Goal: Find specific page/section: Find specific page/section

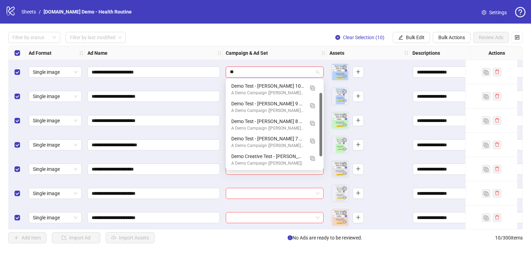
scroll to position [18, 0]
type input "*****"
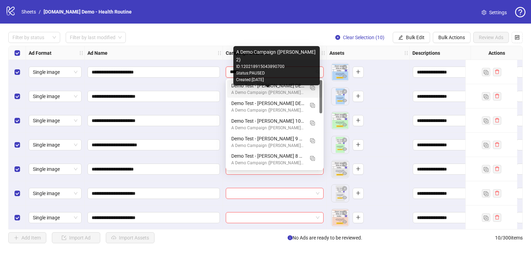
click at [261, 92] on div "A Demo Campaign ([PERSON_NAME] 2)" at bounding box center [267, 92] width 73 height 7
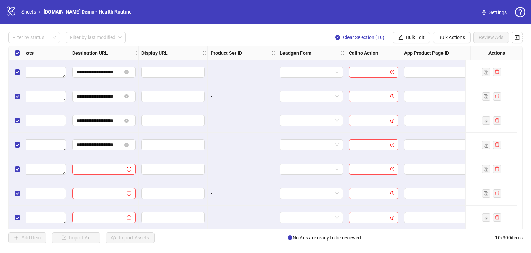
scroll to position [40, 622]
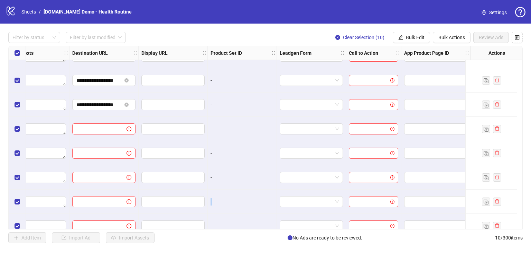
drag, startPoint x: 294, startPoint y: 226, endPoint x: 36, endPoint y: 218, distance: 258.6
click at [137, 235] on div "**********" at bounding box center [265, 138] width 531 height 228
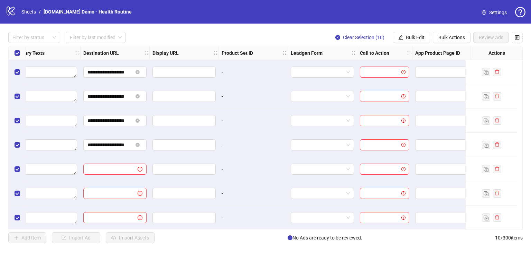
scroll to position [0, 611]
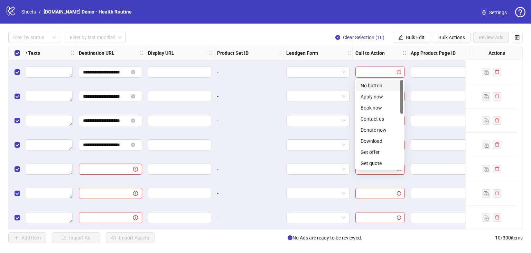
click at [369, 72] on input "search" at bounding box center [377, 72] width 35 height 10
click at [372, 94] on div "Apply now" at bounding box center [380, 97] width 38 height 8
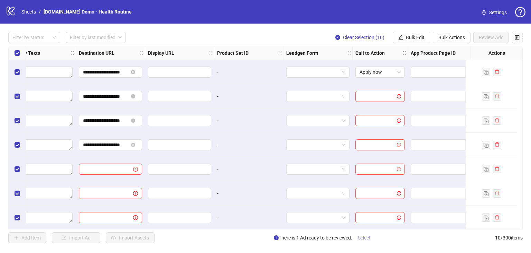
click at [364, 239] on span "Select" at bounding box center [364, 238] width 13 height 6
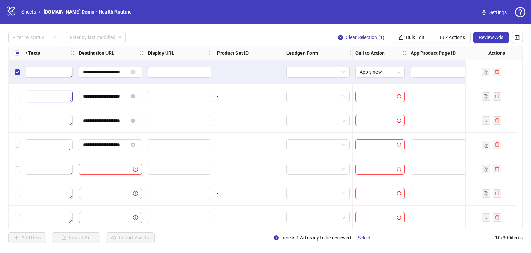
click at [53, 93] on textarea "Edit values" at bounding box center [41, 96] width 63 height 11
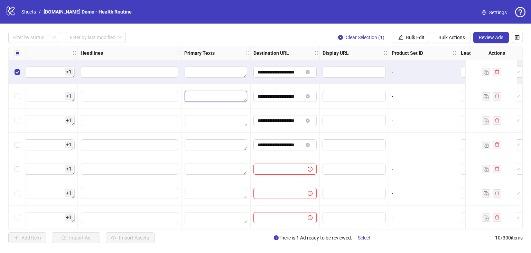
click at [198, 100] on textarea "Edit values" at bounding box center [216, 96] width 63 height 11
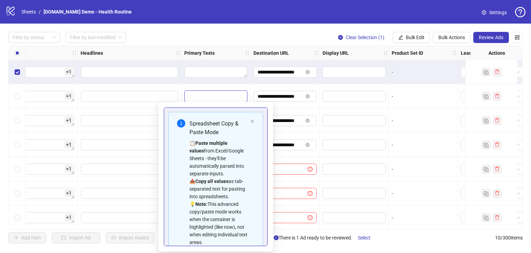
click at [274, 34] on div "Filter by status Filter by last modified Clear Selection (1) Bulk Edit Bulk Act…" at bounding box center [265, 37] width 515 height 11
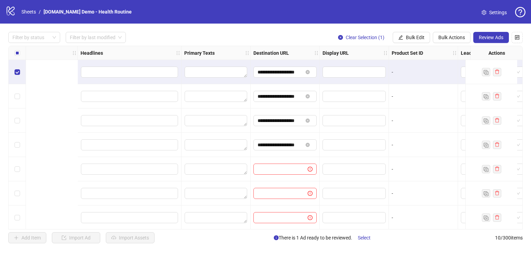
scroll to position [0, 622]
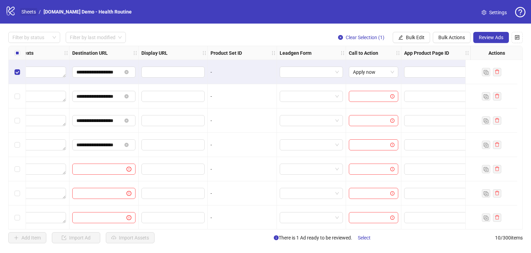
click at [24, 10] on link "Sheets" at bounding box center [28, 12] width 17 height 8
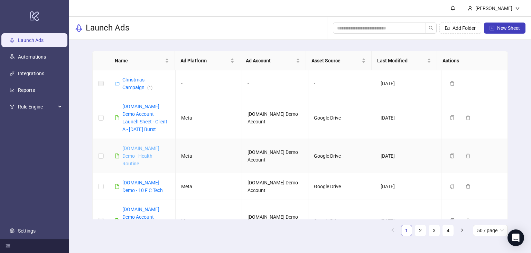
click at [134, 154] on link "[DOMAIN_NAME] Demo - Health Routine" at bounding box center [140, 155] width 37 height 21
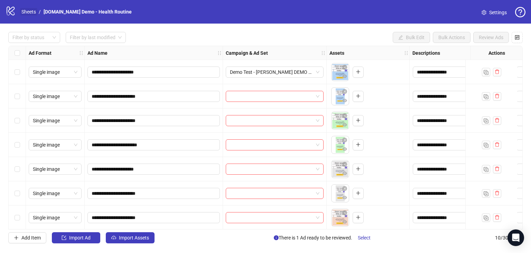
click at [30, 9] on link "Sheets" at bounding box center [28, 12] width 17 height 8
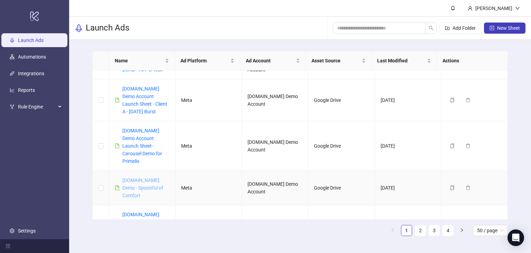
scroll to position [138, 0]
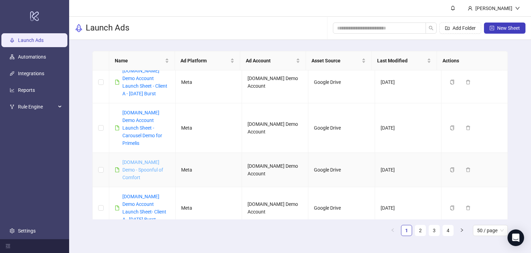
click at [146, 159] on link "[DOMAIN_NAME] Demo - Spoonful of Comfort" at bounding box center [142, 169] width 41 height 21
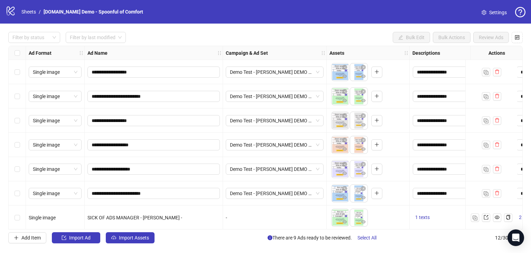
scroll to position [124, 0]
